Goal: Task Accomplishment & Management: Complete application form

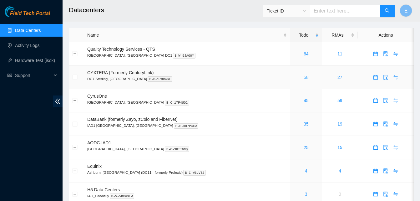
click at [304, 78] on link "58" at bounding box center [306, 77] width 5 height 5
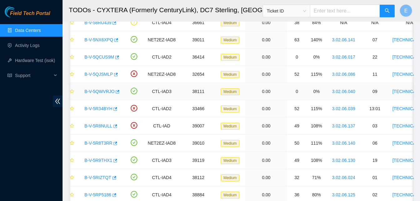
scroll to position [0, 8]
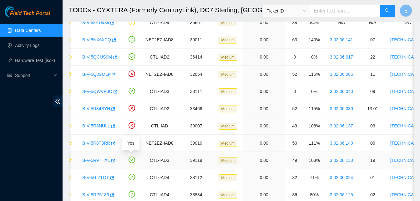
click at [131, 160] on icon "check-circle" at bounding box center [132, 159] width 7 height 7
click at [113, 160] on icon "button" at bounding box center [112, 160] width 4 height 4
click at [110, 177] on icon "button" at bounding box center [111, 178] width 4 height 4
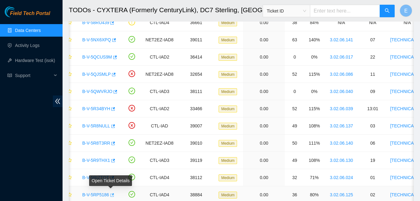
click at [110, 196] on icon "button" at bounding box center [111, 195] width 4 height 4
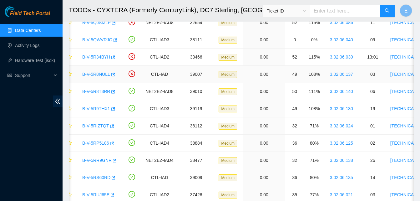
scroll to position [122, 0]
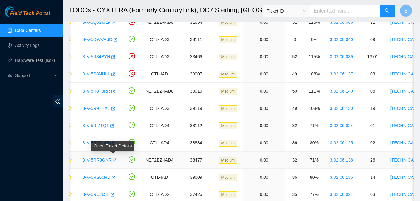
click at [113, 159] on icon "button" at bounding box center [115, 159] width 4 height 3
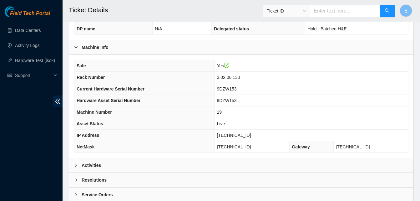
scroll to position [217, 0]
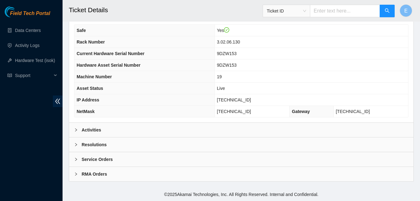
click at [97, 128] on b "Activities" at bounding box center [91, 129] width 19 height 7
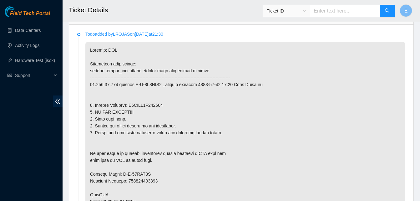
scroll to position [331, 0]
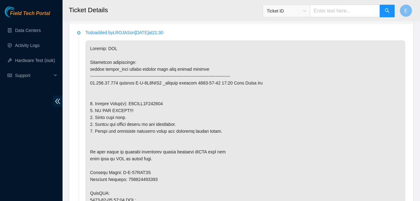
click at [166, 148] on p at bounding box center [245, 203] width 320 height 326
click at [77, 185] on li "Todo added by LROJAS on 2025-07-14 at 21:30" at bounding box center [241, 205] width 328 height 348
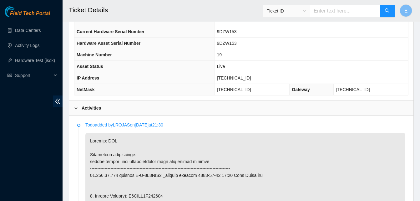
scroll to position [237, 0]
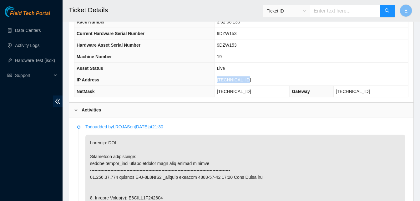
drag, startPoint x: 226, startPoint y: 80, endPoint x: 254, endPoint y: 81, distance: 28.5
click at [254, 81] on td "23.221.72.241" at bounding box center [312, 80] width 194 height 12
copy span "23.221.72.241"
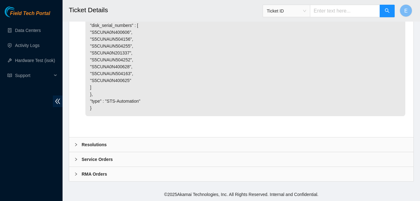
scroll to position [1615, 0]
click at [98, 145] on b "Resolutions" at bounding box center [94, 144] width 25 height 7
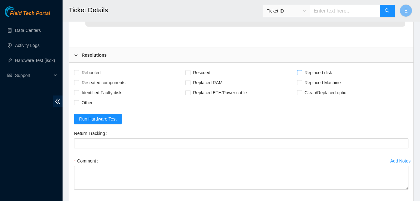
click at [298, 75] on span at bounding box center [299, 72] width 5 height 5
click at [298, 74] on input "Replaced disk" at bounding box center [299, 72] width 4 height 4
checkbox input "true"
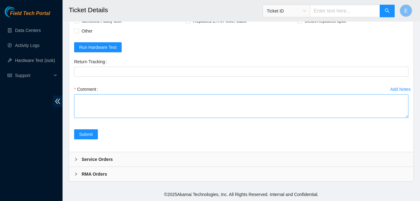
scroll to position [1727, 0]
click at [77, 118] on textarea "Comment" at bounding box center [241, 106] width 334 height 24
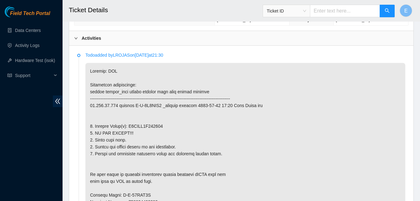
scroll to position [308, 0]
drag, startPoint x: 127, startPoint y: 126, endPoint x: 164, endPoint y: 130, distance: 37.4
copy p "S5CUNA0N400628"
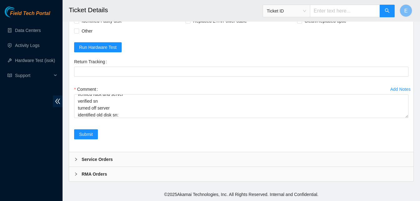
scroll to position [1776, 0]
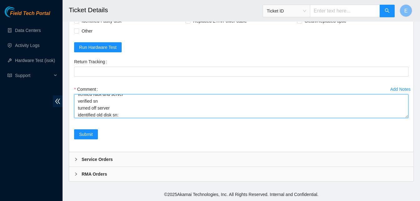
click at [126, 115] on textarea "verified rack and server verified sn turned off server identified old disk sn:" at bounding box center [241, 106] width 334 height 24
paste textarea "S5CUNA0N400628"
paste textarea "330589 02-09-2025 04:04:57 23.221.72.241 COMPLETE Result Detail Message Ticket …"
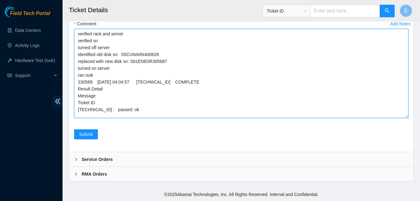
scroll to position [0, 0]
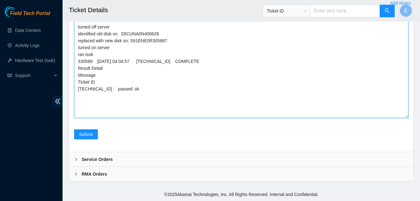
drag, startPoint x: 406, startPoint y: 117, endPoint x: 402, endPoint y: 210, distance: 93.0
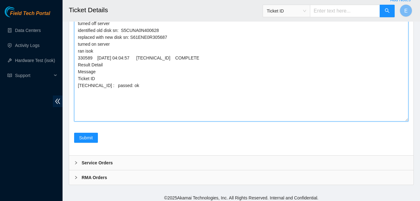
drag, startPoint x: 75, startPoint y: 100, endPoint x: 136, endPoint y: 177, distance: 98.5
click at [136, 121] on textarea "verified rack and server verified sn turned off server identified old disk sn: …" at bounding box center [241, 63] width 334 height 117
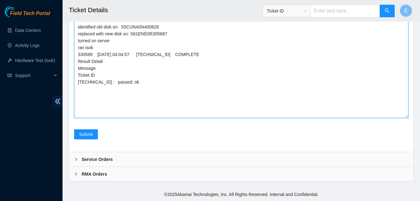
scroll to position [1819, 0]
click at [171, 118] on textarea "verified rack and server verified sn turned off server identified old disk sn: …" at bounding box center [241, 59] width 334 height 117
type textarea "verified rack and server verified sn turned off server identified old disk sn: …"
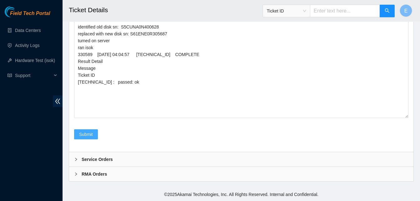
click at [87, 138] on span "Submit" at bounding box center [86, 134] width 14 height 7
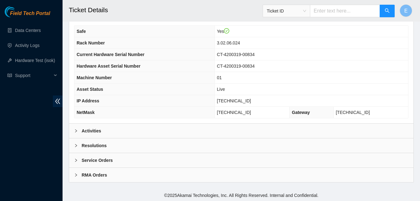
scroll to position [217, 0]
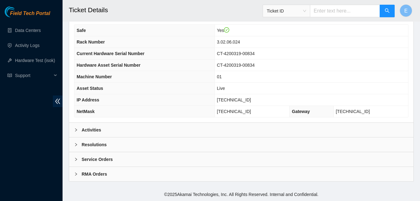
click at [89, 130] on b "Activities" at bounding box center [91, 129] width 19 height 7
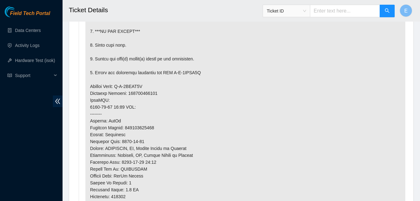
scroll to position [424, 0]
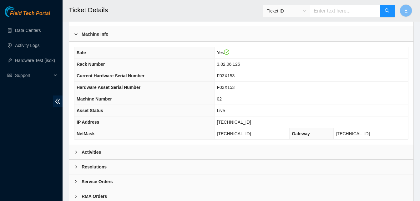
scroll to position [195, 0]
click at [90, 151] on b "Activities" at bounding box center [91, 151] width 19 height 7
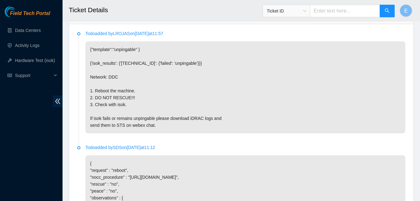
scroll to position [333, 0]
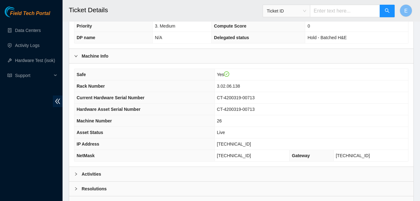
scroll to position [217, 0]
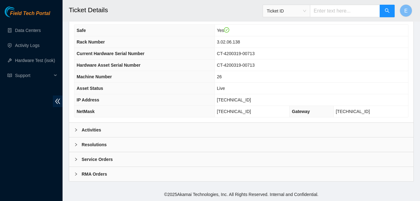
click at [92, 129] on b "Activities" at bounding box center [91, 129] width 19 height 7
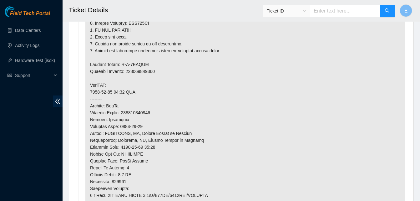
scroll to position [412, 0]
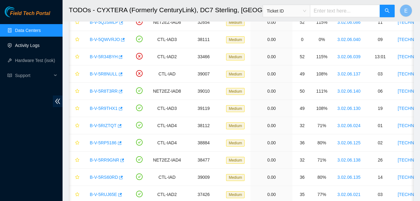
scroll to position [0, 8]
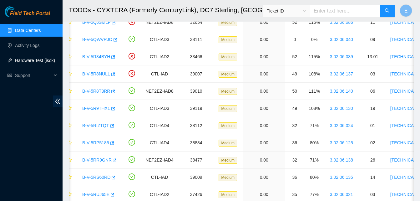
click at [34, 59] on link "Hardware Test (isok)" at bounding box center [35, 60] width 40 height 5
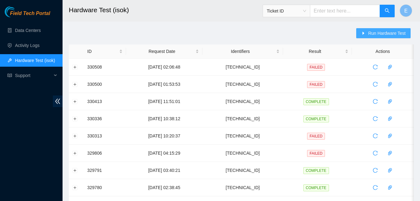
click at [376, 32] on span "Run Hardware Test" at bounding box center [387, 33] width 38 height 7
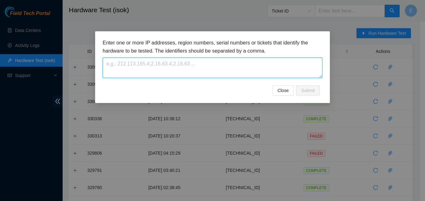
click at [175, 71] on textarea at bounding box center [213, 68] width 220 height 20
paste textarea "[TECHNICAL_ID]"
type textarea "23.221.72.241"
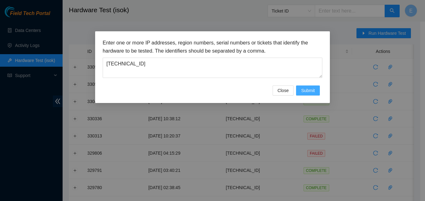
click at [309, 87] on span "Submit" at bounding box center [308, 90] width 14 height 7
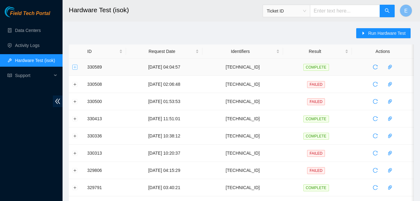
click at [76, 67] on button "Expand row" at bounding box center [75, 66] width 5 height 5
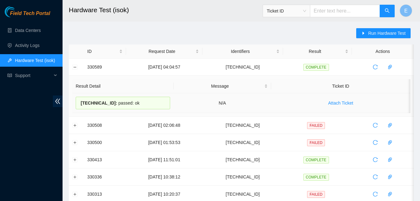
drag, startPoint x: 88, startPoint y: 68, endPoint x: 137, endPoint y: 100, distance: 59.1
copy tbody "330589 02-09-2025 04:04:57 23.221.72.241 COMPLETE Result Detail Message Ticket …"
click at [73, 61] on td at bounding box center [76, 67] width 15 height 17
click at [75, 67] on button "Collapse row" at bounding box center [75, 66] width 5 height 5
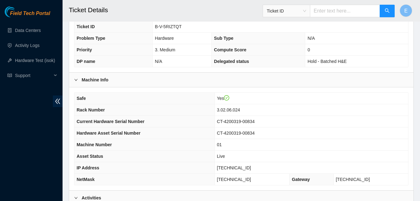
scroll to position [148, 0]
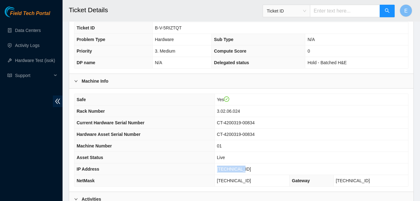
drag, startPoint x: 236, startPoint y: 167, endPoint x: 260, endPoint y: 172, distance: 24.8
click at [260, 172] on td "[TECHNICAL_ID]" at bounding box center [312, 169] width 194 height 12
copy span "[TECHNICAL_ID]"
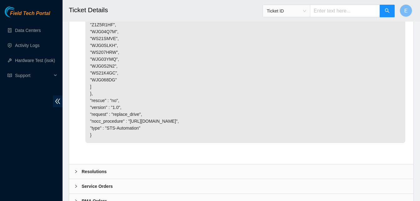
scroll to position [1938, 0]
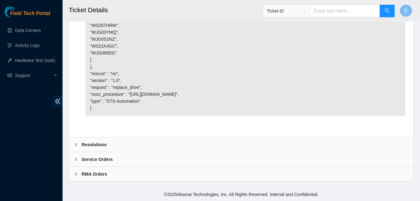
click at [99, 146] on b "Resolutions" at bounding box center [94, 144] width 25 height 7
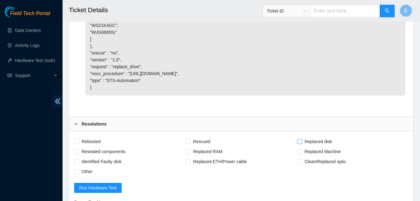
click at [302, 144] on span at bounding box center [299, 141] width 5 height 5
click at [302, 143] on input "Replaced disk" at bounding box center [299, 141] width 4 height 4
checkbox input "true"
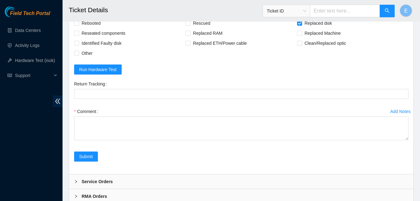
scroll to position [2057, 0]
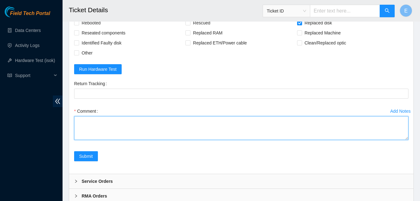
click at [129, 140] on textarea "Comment" at bounding box center [241, 128] width 334 height 24
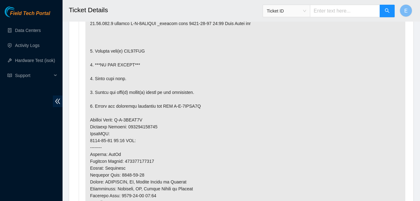
scroll to position [395, 0]
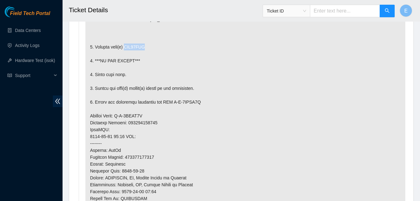
drag, startPoint x: 125, startPoint y: 46, endPoint x: 149, endPoint y: 48, distance: 24.1
click at [149, 48] on p at bounding box center [245, 133] width 320 height 312
copy p "WJG03YMQ"
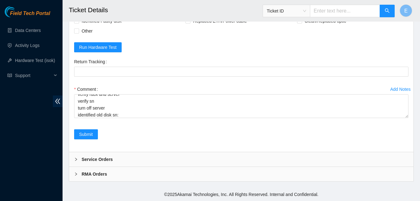
scroll to position [2100, 0]
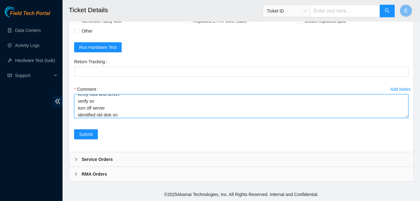
click at [127, 116] on textarea "verify rack and server verify sn turn off server identified old disk sn:" at bounding box center [241, 106] width 334 height 24
paste textarea "WJG03YMQ"
paste textarea "330598 02-09-2025 04:26:38 23.46.153.4 COMPLETE Result Detail Message Ticket ID…"
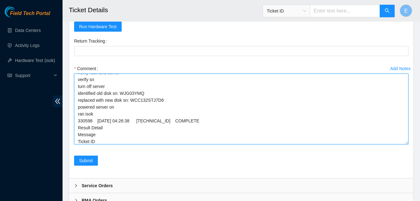
scroll to position [0, 0]
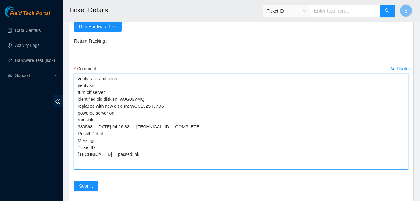
drag, startPoint x: 407, startPoint y: 115, endPoint x: 407, endPoint y: 187, distance: 72.3
click at [407, 170] on textarea "verify rack and server verify sn turn off server identified old disk sn: WJG03Y…" at bounding box center [241, 122] width 334 height 96
drag, startPoint x: 77, startPoint y: 100, endPoint x: 126, endPoint y: 183, distance: 96.3
click at [126, 170] on textarea "verify rack and server verify sn turn off server identified old disk sn: WJG03Y…" at bounding box center [241, 122] width 334 height 96
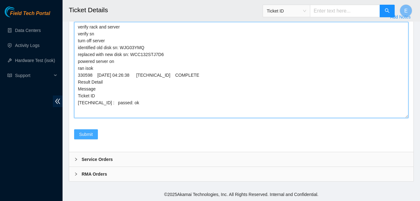
type textarea "verify rack and server verify sn turn off server identified old disk sn: WJG03Y…"
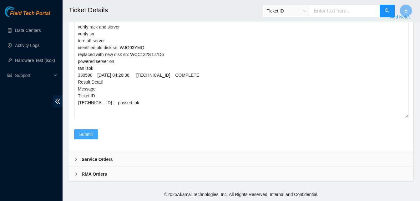
click at [89, 133] on span "Submit" at bounding box center [86, 134] width 14 height 7
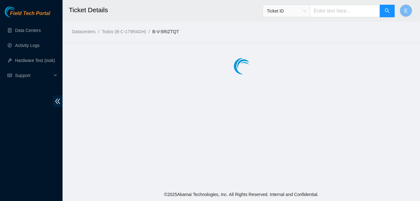
scroll to position [0, 0]
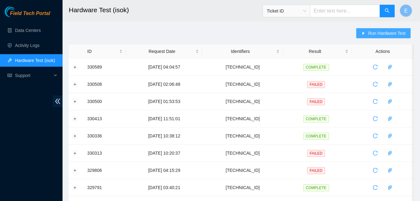
click at [383, 33] on span "Run Hardware Test" at bounding box center [387, 33] width 38 height 7
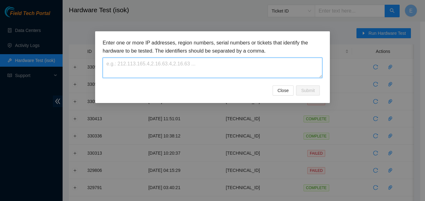
click at [154, 71] on textarea at bounding box center [213, 68] width 220 height 20
paste textarea "23.46.153.4"
type textarea "23.46.153.4"
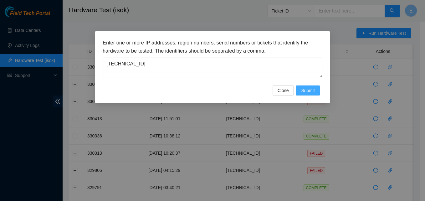
click at [307, 91] on span "Submit" at bounding box center [308, 90] width 14 height 7
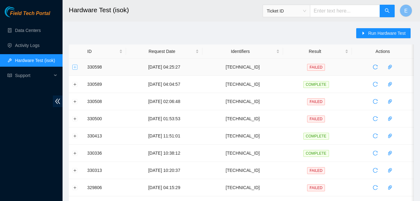
click at [74, 67] on button "Expand row" at bounding box center [75, 66] width 5 height 5
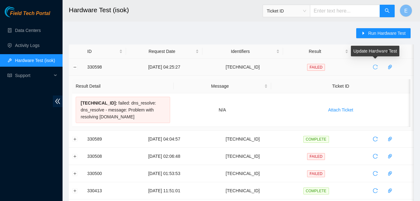
click at [374, 66] on icon "reload" at bounding box center [375, 66] width 5 height 5
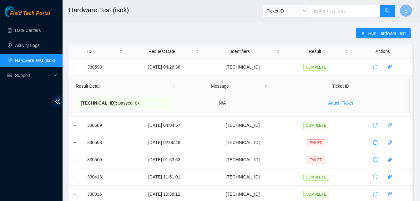
drag, startPoint x: 87, startPoint y: 66, endPoint x: 133, endPoint y: 104, distance: 59.6
copy tbody "330598 02-09-2025 04:26:38 23.46.153.4 COMPLETE Result Detail Message Ticket ID…"
click at [75, 65] on button "Collapse row" at bounding box center [75, 66] width 5 height 5
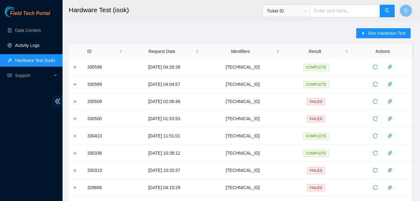
click at [25, 46] on link "Activity Logs" at bounding box center [27, 45] width 25 height 5
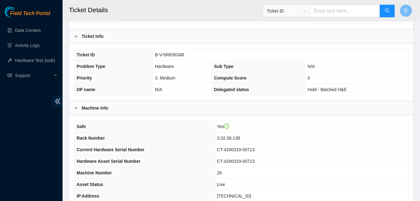
scroll to position [120, 0]
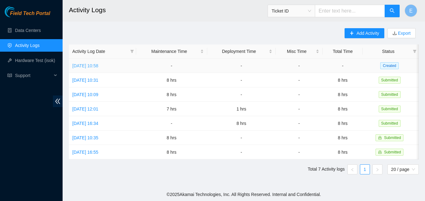
click at [98, 66] on link "[DATE] 10:58" at bounding box center [85, 65] width 26 height 5
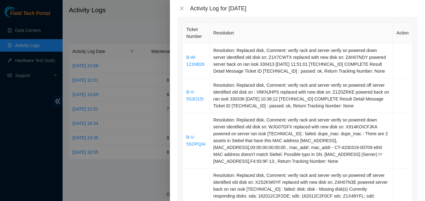
scroll to position [93, 0]
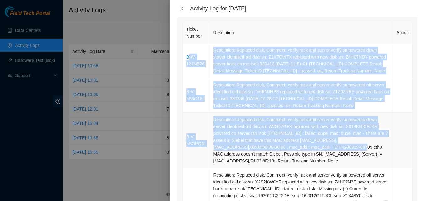
drag, startPoint x: 188, startPoint y: 51, endPoint x: 216, endPoint y: 141, distance: 95.0
click at [216, 141] on tbody "B-W-121NB26 Resolution: Replaced disk, Comment: verify rack and server verify s…" at bounding box center [298, 181] width 230 height 277
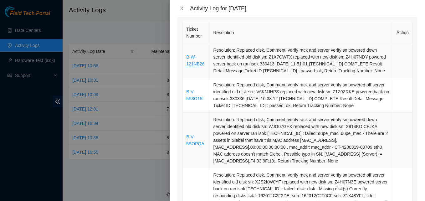
drag, startPoint x: 216, startPoint y: 141, endPoint x: 186, endPoint y: 58, distance: 88.7
click at [186, 58] on td "B-W-121NB26" at bounding box center [196, 60] width 27 height 35
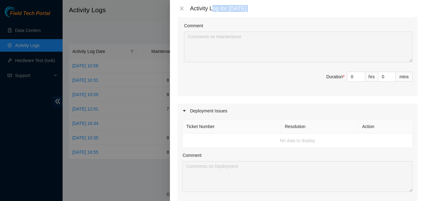
scroll to position [351, 0]
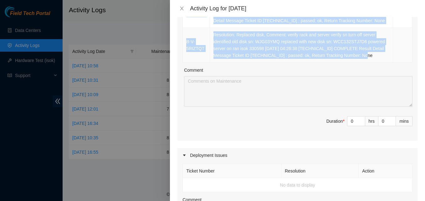
drag, startPoint x: 186, startPoint y: 58, endPoint x: 354, endPoint y: 58, distance: 168.9
copy tbody "B-W-121NB26 Resolution: Replaced disk, Comment: verify rack and server verify s…"
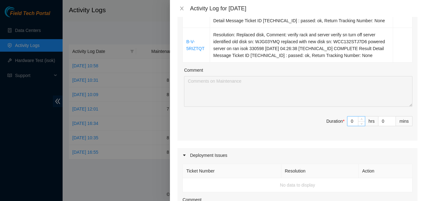
click at [349, 119] on input "0" at bounding box center [356, 120] width 18 height 9
type input "8"
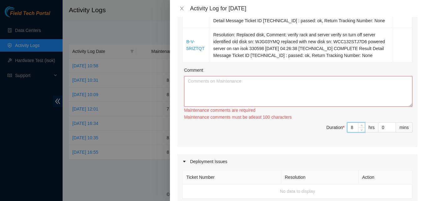
type input "8"
click at [241, 87] on textarea "Comment" at bounding box center [298, 91] width 228 height 31
paste textarea "B-W-121NB26 Resolution: Replaced disk, Comment: verify rack and server verify s…"
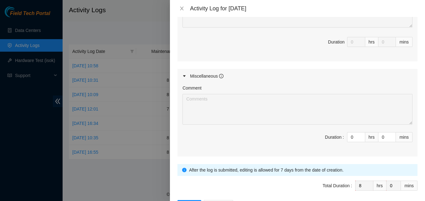
scroll to position [560, 0]
type textarea "B-W-121NB26 Resolution: Replaced disk, Comment: verify rack and server verify s…"
click at [349, 139] on input "0" at bounding box center [356, 136] width 18 height 9
type input "1"
type input "9"
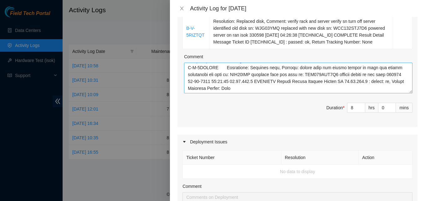
scroll to position [364, 0]
type input "1"
click at [358, 106] on span "Increase Value" at bounding box center [361, 106] width 7 height 6
type input "9"
type input "10"
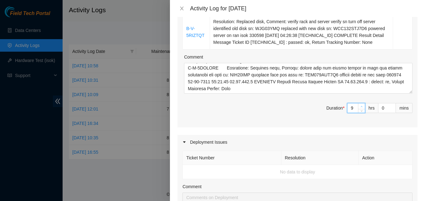
type input "1"
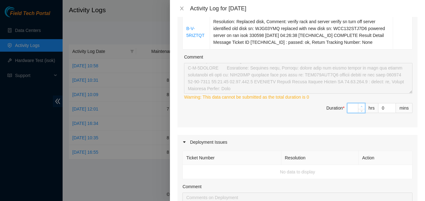
type input "7"
type input "8"
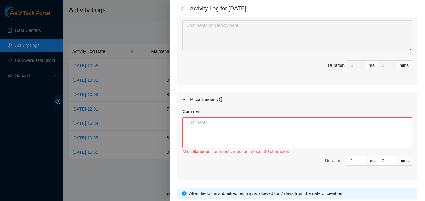
scroll to position [537, 0]
type input "7"
click at [263, 119] on textarea "Comment" at bounding box center [297, 132] width 230 height 31
paste textarea "Can I have assistance with an outgoing ticket @DC7 for the following; Fed Ex gr…"
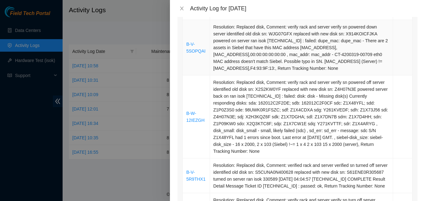
scroll to position [186, 0]
type textarea "Can I have assistance with an outgoing ticket @DC7 for the following; Fed Ex gr…"
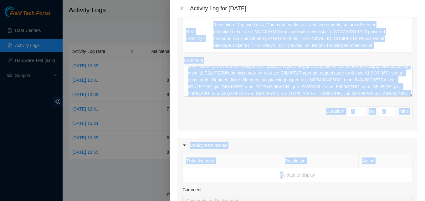
scroll to position [370, 0]
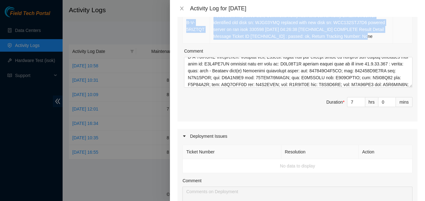
drag, startPoint x: 185, startPoint y: 47, endPoint x: 368, endPoint y: 36, distance: 183.7
copy tbody "B-V-5SOPQAI Resolution: Replaced disk, Comment: verify rack and server verify s…"
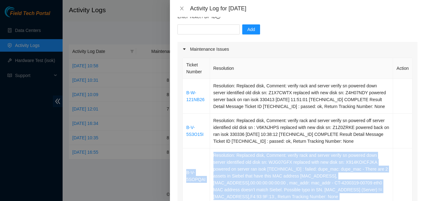
scroll to position [53, 0]
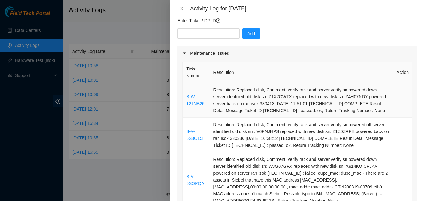
click at [186, 95] on td "B-W-121NB26" at bounding box center [196, 100] width 27 height 35
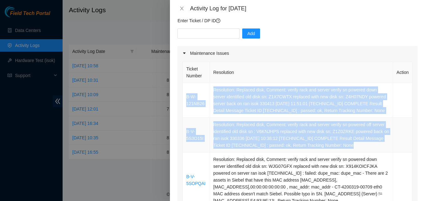
drag, startPoint x: 186, startPoint y: 95, endPoint x: 349, endPoint y: 147, distance: 171.0
copy tbody "B-W-121NB26 Resolution: Replaced disk, Comment: verify rack and server verify s…"
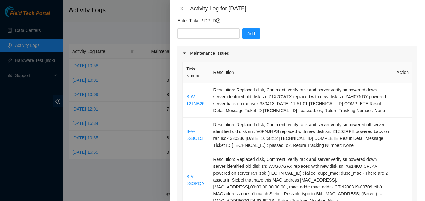
click at [247, 80] on th "Resolution" at bounding box center [301, 72] width 183 height 21
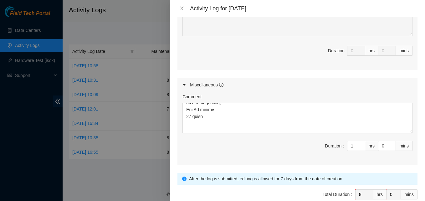
scroll to position [584, 0]
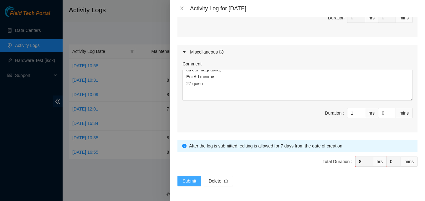
click at [188, 181] on span "Submit" at bounding box center [189, 180] width 14 height 7
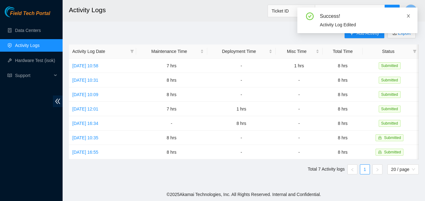
click at [408, 15] on icon "close" at bounding box center [408, 16] width 4 height 4
